Goal: Book appointment/travel/reservation

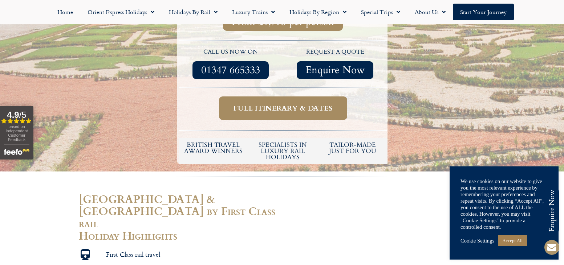
scroll to position [349, 0]
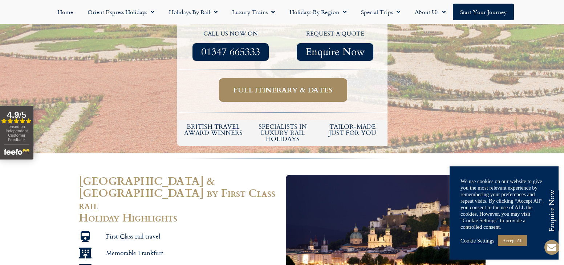
click at [281, 86] on span "Full itinerary & dates" at bounding box center [283, 90] width 99 height 9
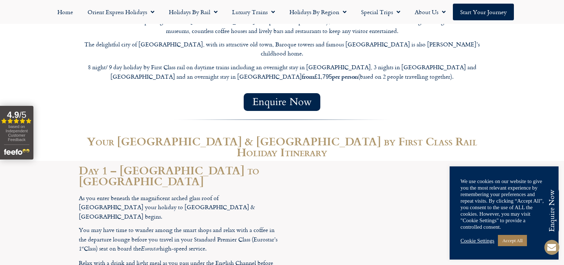
scroll to position [784, 0]
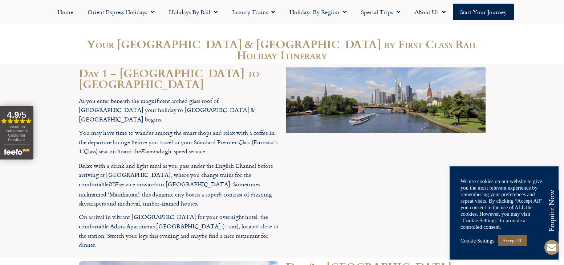
click at [519, 239] on link "Accept All" at bounding box center [512, 240] width 29 height 11
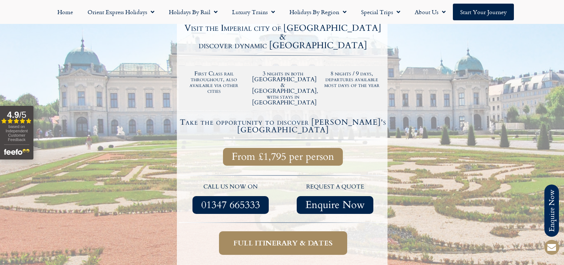
scroll to position [174, 0]
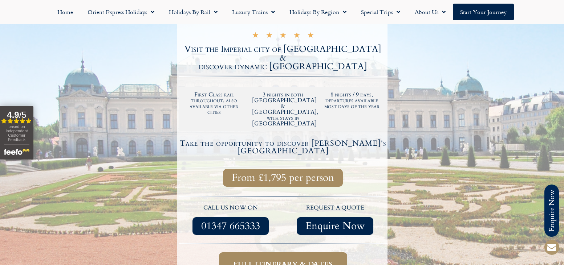
click at [292, 253] on link "Full itinerary & dates" at bounding box center [283, 265] width 128 height 24
click at [334, 222] on span "Enquire Now" at bounding box center [334, 226] width 59 height 9
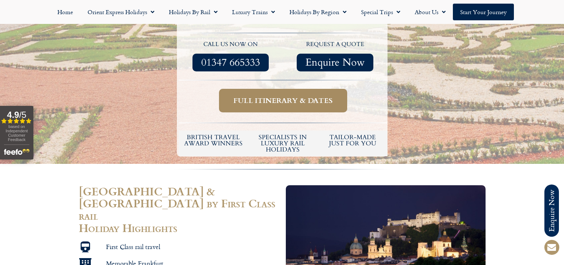
scroll to position [349, 0]
